Goal: Transaction & Acquisition: Download file/media

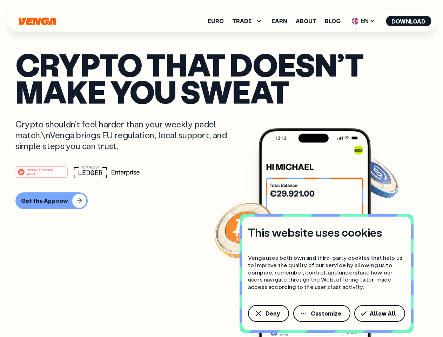
click at [221, 168] on div "#1 PRODUCT OF THE MONTH Web3" at bounding box center [221, 171] width 412 height 13
click at [268, 313] on span "Deny" at bounding box center [272, 313] width 14 height 6
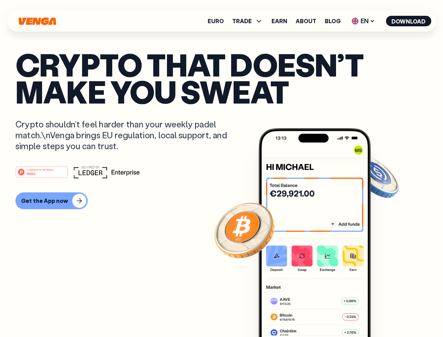
click at [322, 313] on img at bounding box center [314, 245] width 112 height 235
click at [381, 313] on article "Crypto that doesn’t make you sweat Crypto shouldn’t feel harder than your weekl…" at bounding box center [221, 182] width 412 height 263
click at [250, 21] on span "TRADE" at bounding box center [242, 21] width 20 height 6
click at [363, 21] on span "EN" at bounding box center [363, 20] width 28 height 11
click at [408, 21] on button "Download" at bounding box center [408, 21] width 45 height 11
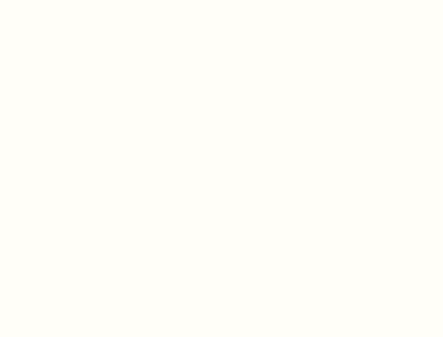
click at [221, 0] on html "This website uses cookies Venga uses both own and third-party cookies that help…" at bounding box center [221, 0] width 443 height 0
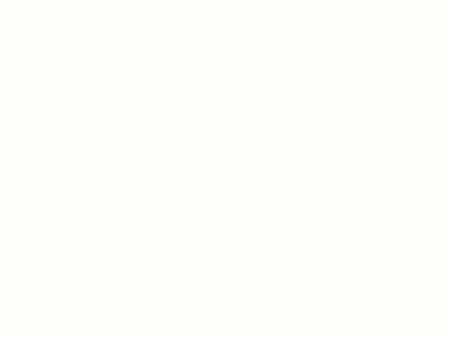
click at [50, 0] on html "This website uses cookies Venga uses both own and third-party cookies that help…" at bounding box center [224, 0] width 449 height 0
click at [43, 0] on html "This website uses cookies Venga uses both own and third-party cookies that help…" at bounding box center [224, 0] width 449 height 0
